Goal: Navigation & Orientation: Go to known website

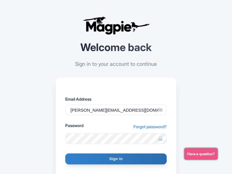
click at [116, 159] on input "Sign In" at bounding box center [115, 158] width 101 height 11
type input "Signing in..."
